Goal: Task Accomplishment & Management: Manage account settings

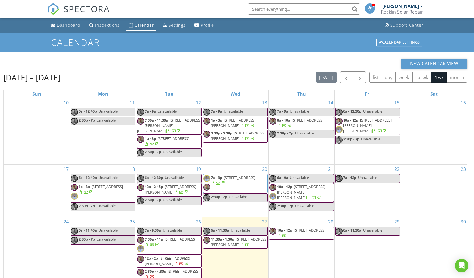
click at [404, 5] on div "[PERSON_NAME]" at bounding box center [401, 6] width 37 height 6
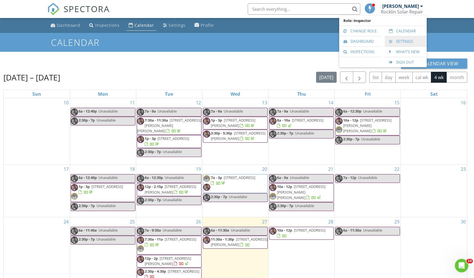
click at [403, 39] on link "Settings" at bounding box center [406, 41] width 36 height 10
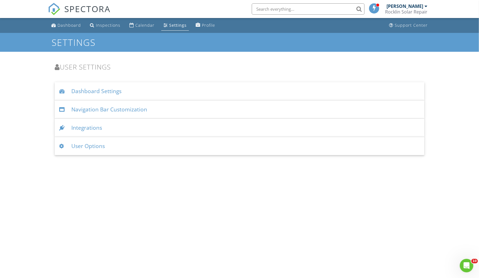
click at [89, 146] on div "User Options" at bounding box center [239, 146] width 369 height 18
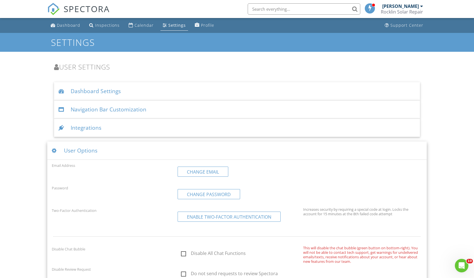
click at [407, 8] on div "[PERSON_NAME]" at bounding box center [401, 6] width 37 height 6
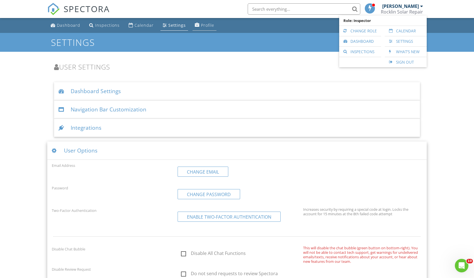
click at [209, 26] on div "Profile" at bounding box center [207, 25] width 13 height 5
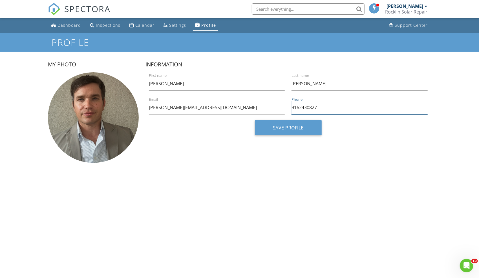
drag, startPoint x: 292, startPoint y: 109, endPoint x: 325, endPoint y: 107, distance: 33.6
click at [325, 107] on input "9162430827" at bounding box center [359, 108] width 136 height 14
